Goal: Task Accomplishment & Management: Manage account settings

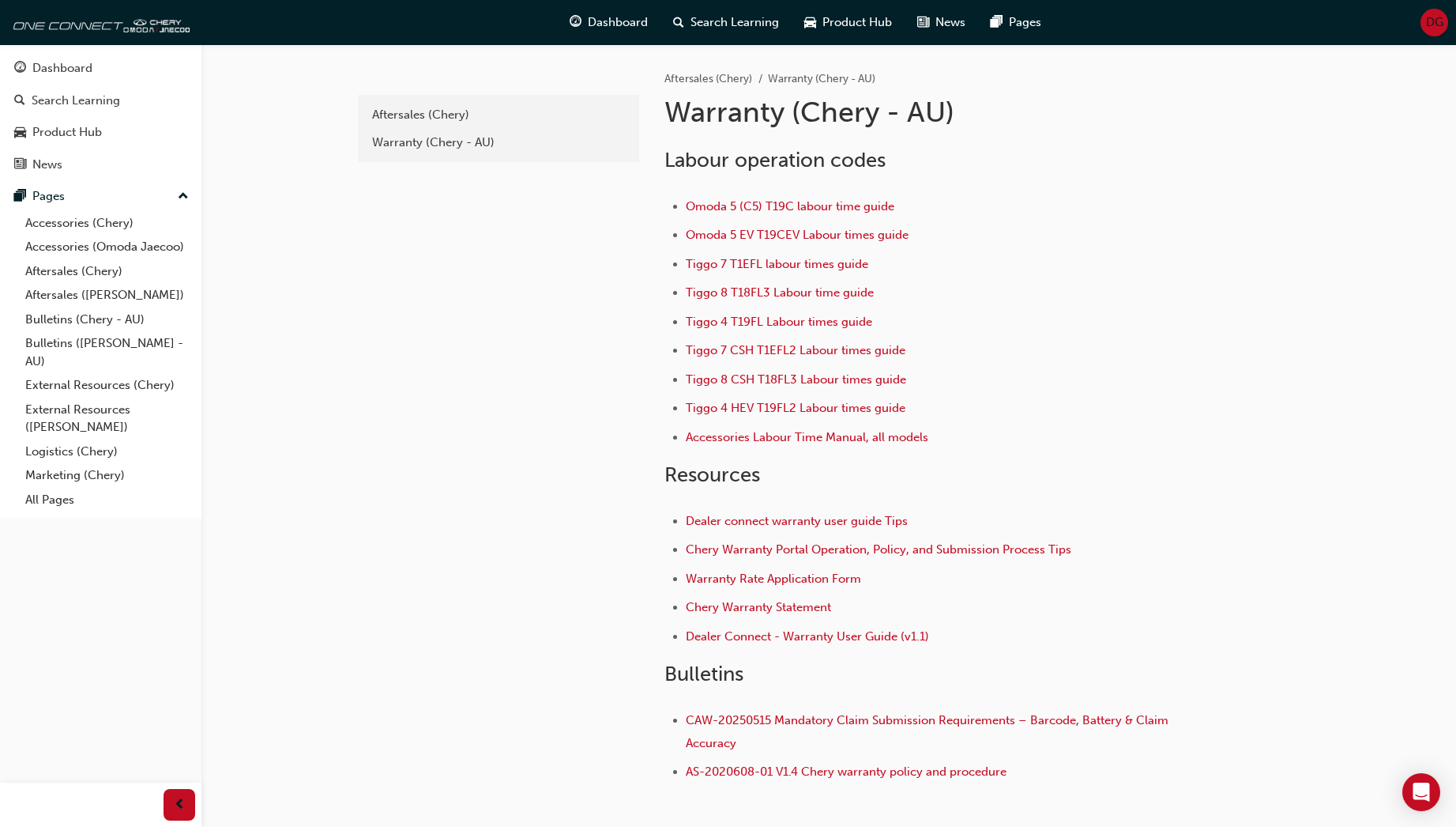
click at [1439, 18] on span "DG" at bounding box center [1434, 23] width 18 height 18
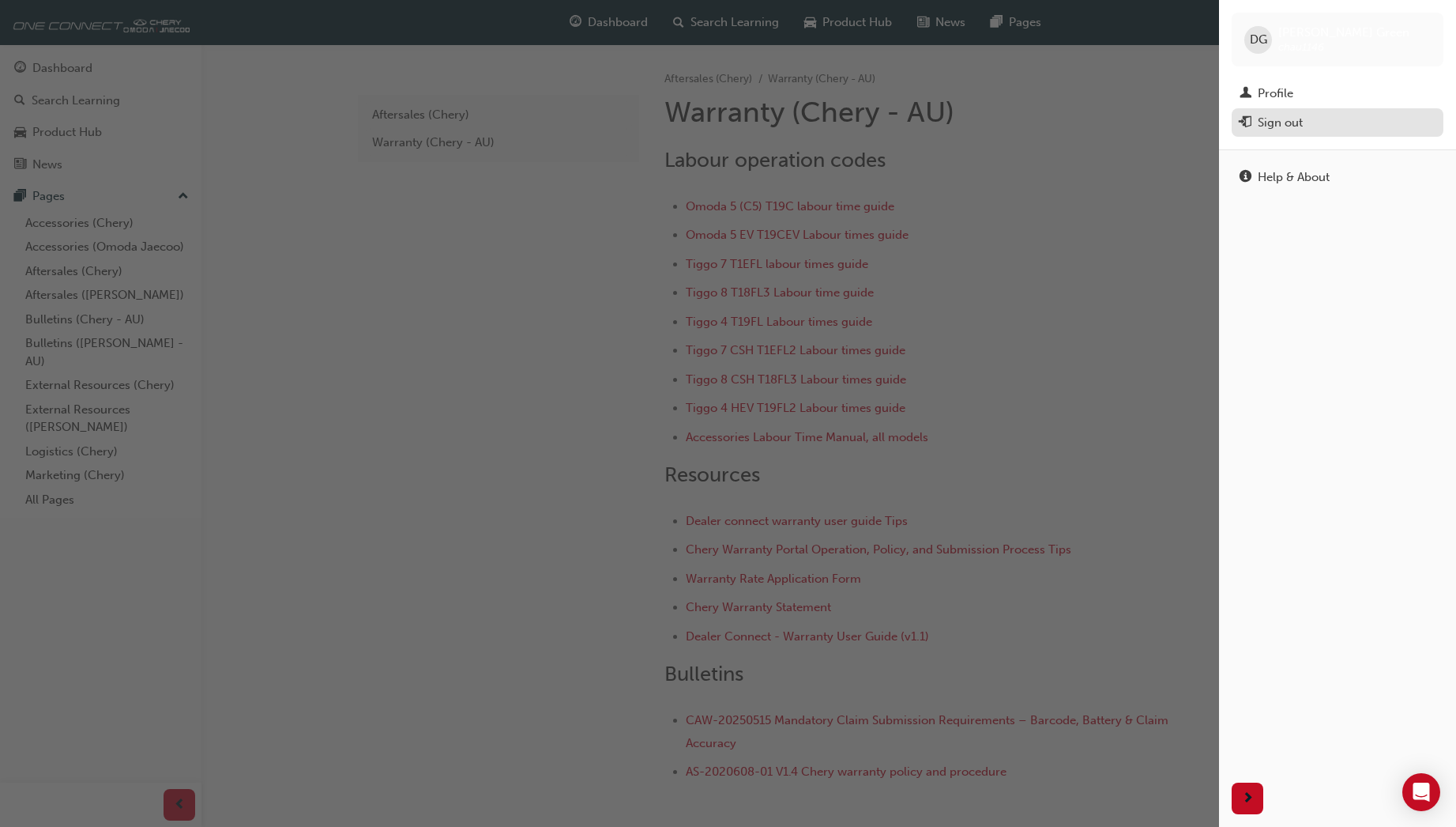
click at [1262, 118] on div "Sign out" at bounding box center [1281, 123] width 45 height 18
